Goal: Task Accomplishment & Management: Complete application form

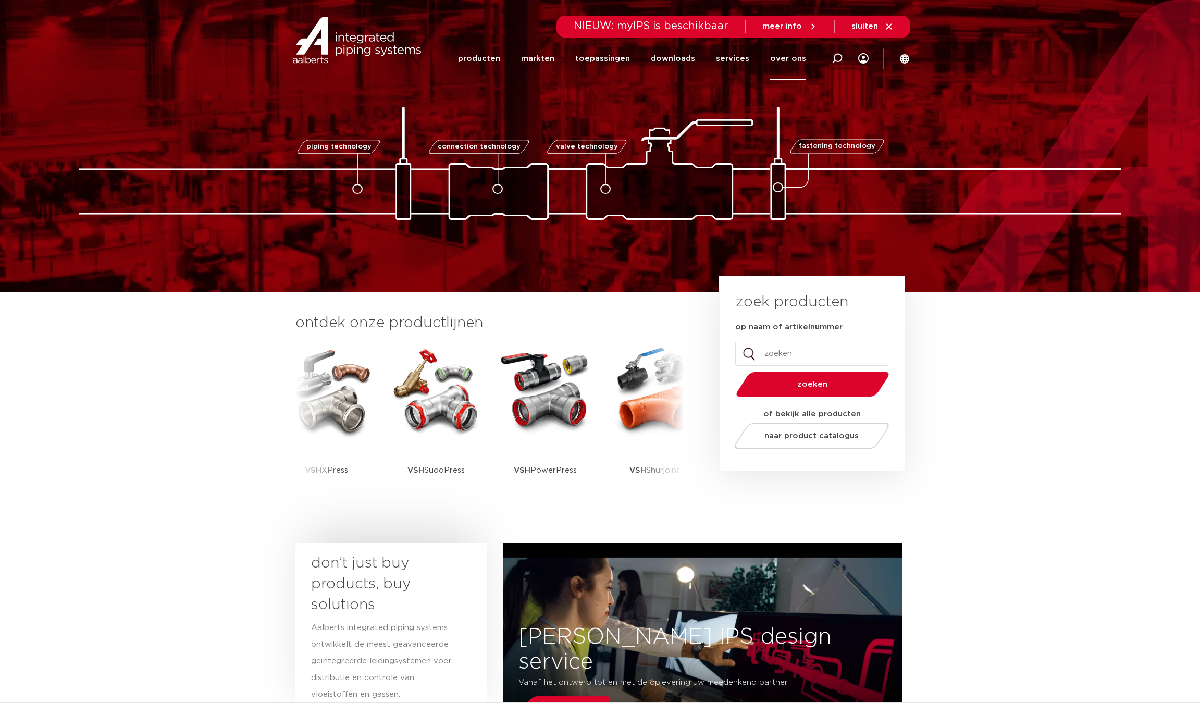
click at [795, 66] on link "over ons" at bounding box center [788, 59] width 36 height 42
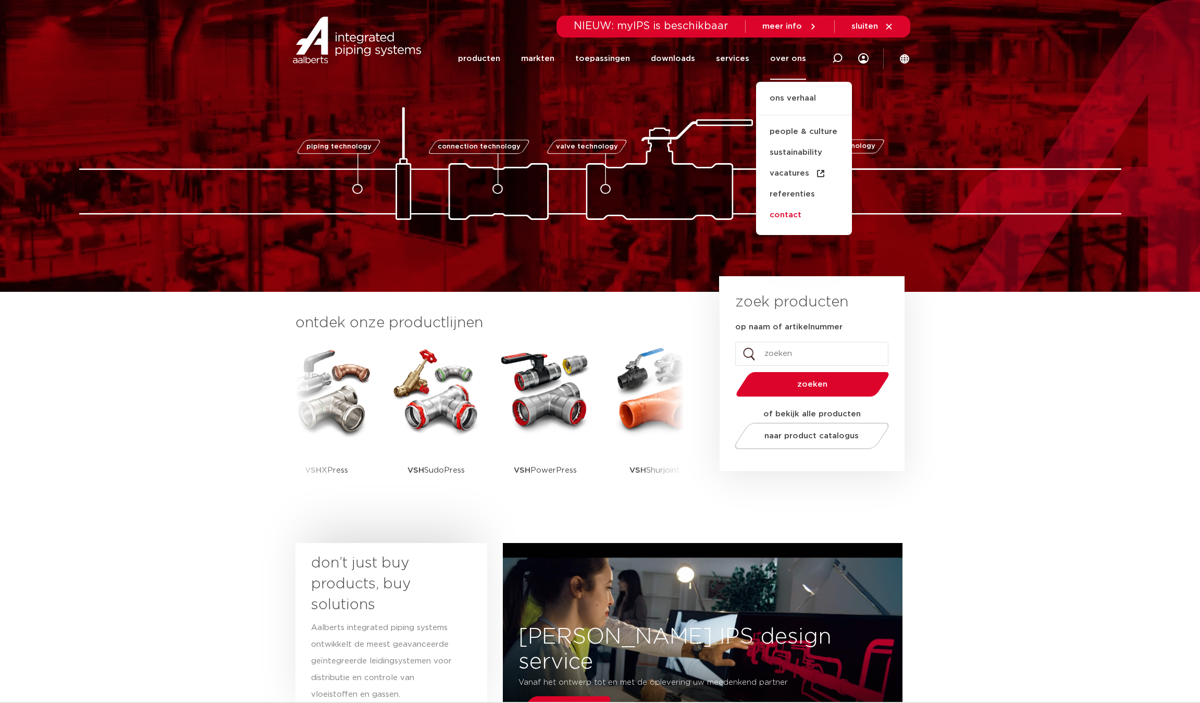
click at [782, 214] on link "contact" at bounding box center [804, 215] width 96 height 21
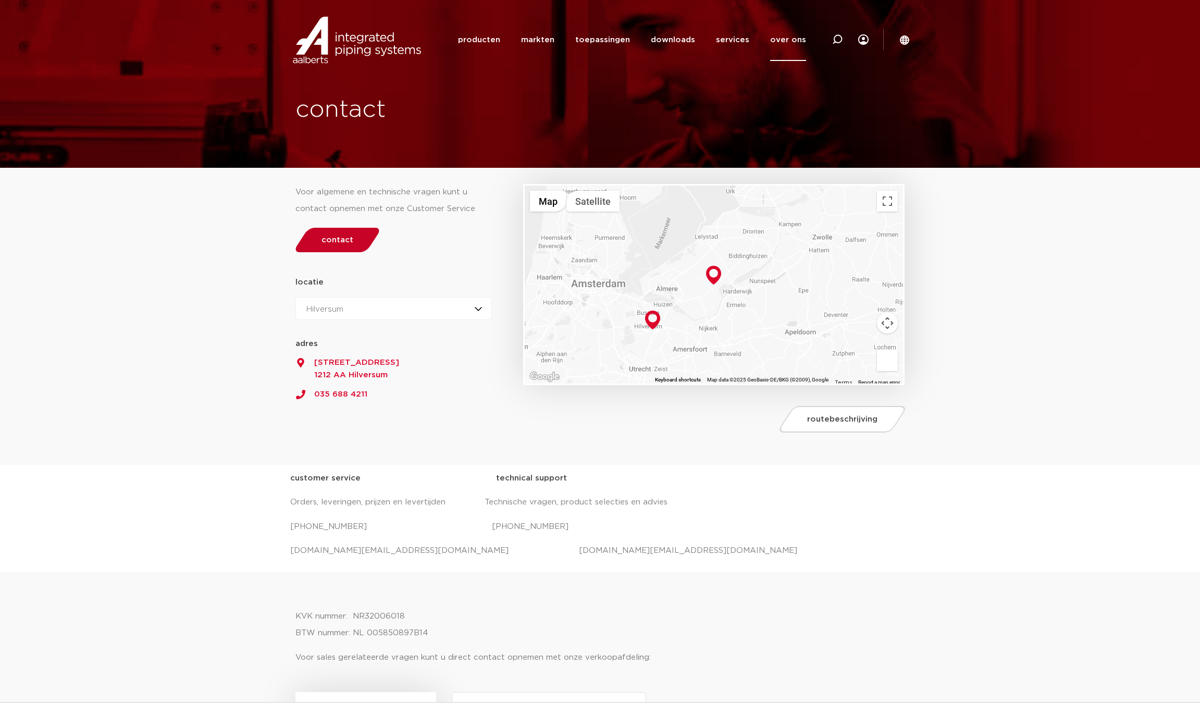
click at [331, 251] on link "contact" at bounding box center [337, 240] width 90 height 24
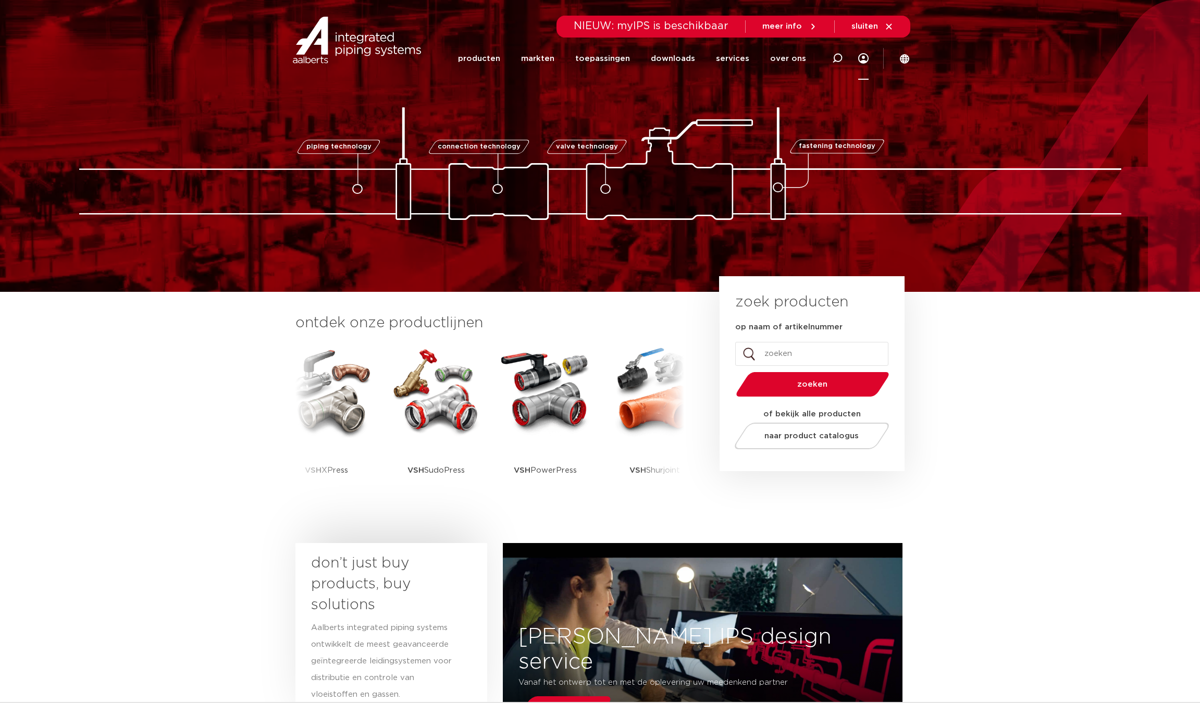
click at [862, 60] on icon at bounding box center [863, 58] width 10 height 10
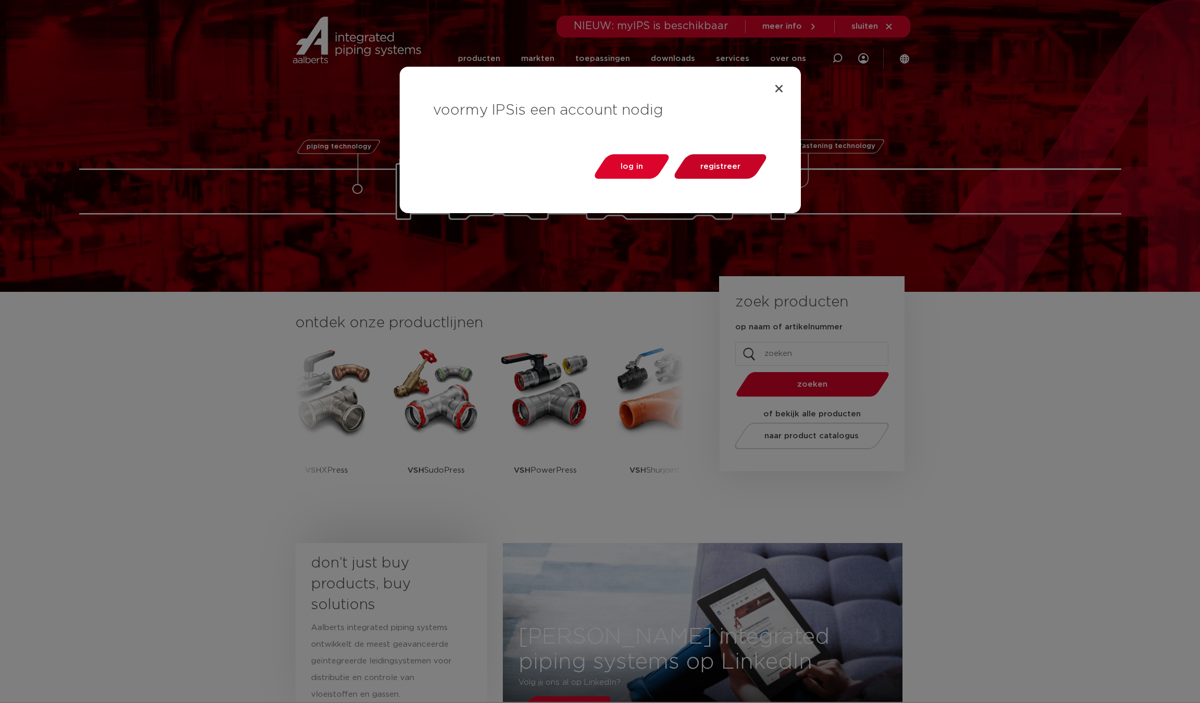
click at [729, 161] on link "registreer" at bounding box center [720, 166] width 98 height 24
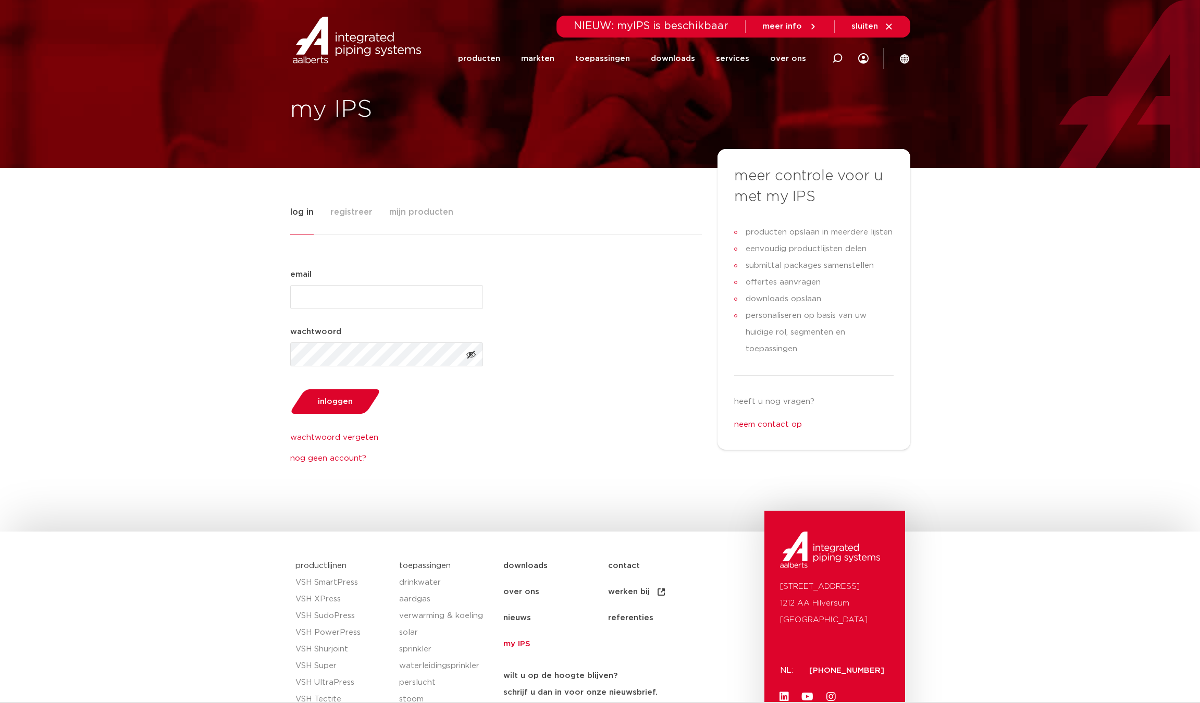
click at [353, 206] on span "registreer" at bounding box center [351, 212] width 42 height 21
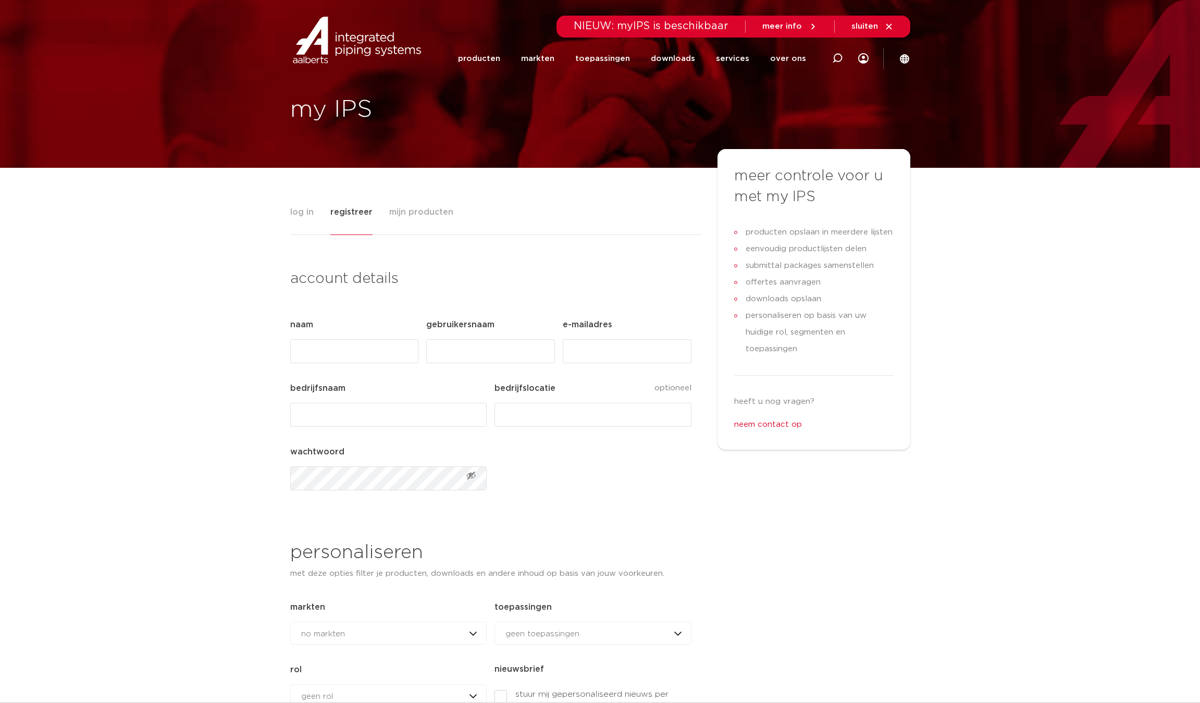
click at [471, 475] on span "Toon wachtwoord" at bounding box center [471, 475] width 10 height 10
click at [471, 475] on span "Verberg wachtwoord" at bounding box center [471, 475] width 10 height 10
click at [514, 493] on div "Comments Dit veld is bedoeld voor validatiedoeleinden en moet niet worden gewij…" at bounding box center [490, 576] width 401 height 520
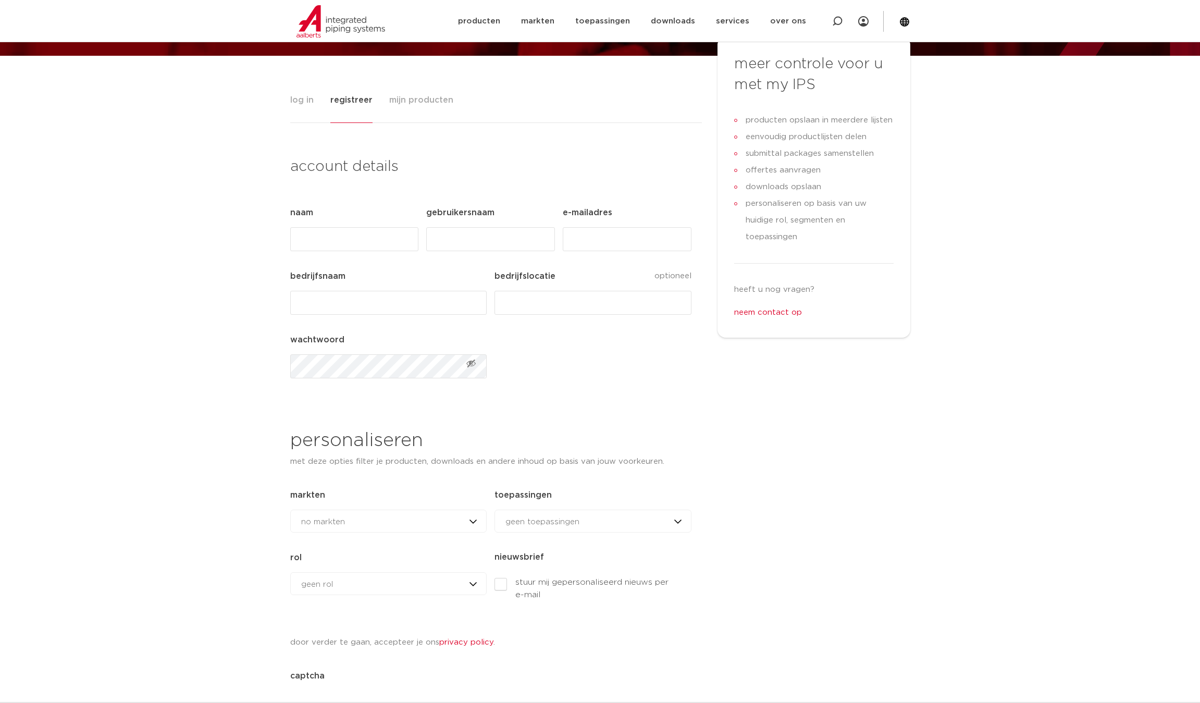
scroll to position [113, 0]
